Goal: Browse casually

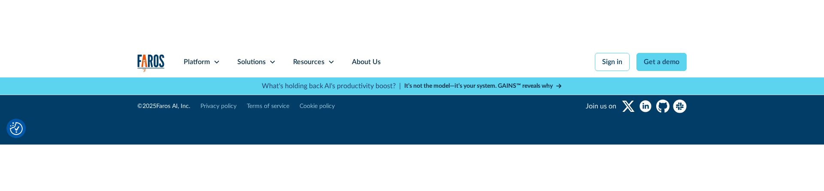
scroll to position [1851, 0]
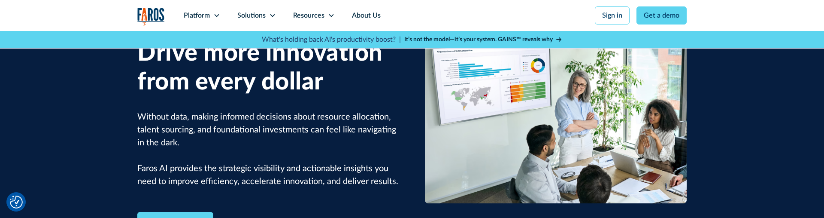
scroll to position [0, 0]
